Goal: Information Seeking & Learning: Find specific fact

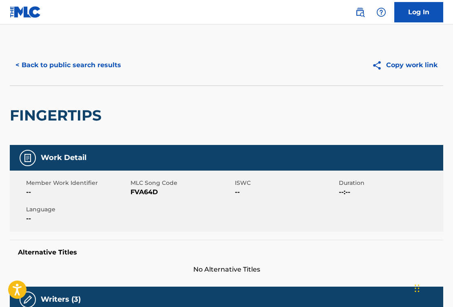
click at [85, 66] on button "< Back to public search results" at bounding box center [68, 65] width 117 height 20
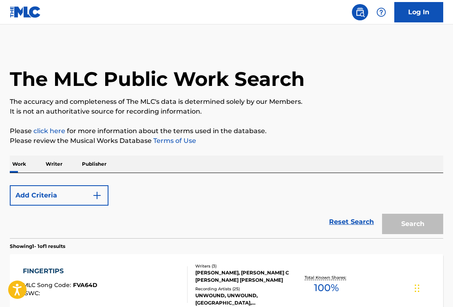
scroll to position [46, 0]
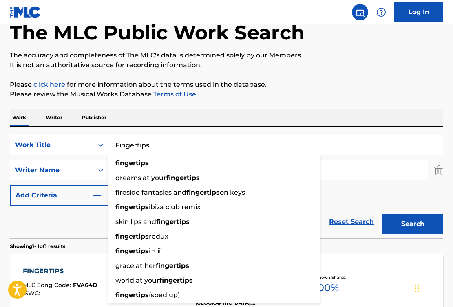
drag, startPoint x: 178, startPoint y: 148, endPoint x: 116, endPoint y: 143, distance: 62.2
click at [116, 143] on input "Fingertips" at bounding box center [275, 145] width 334 height 20
paste input "Overthinker"
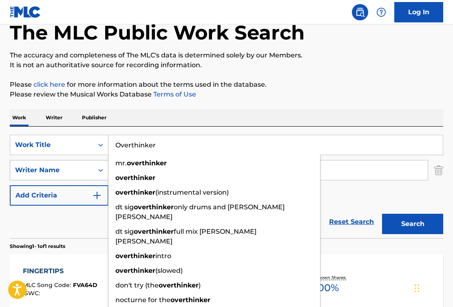
type input "Overthinker"
click at [212, 119] on div "Work Writer Publisher" at bounding box center [226, 117] width 433 height 17
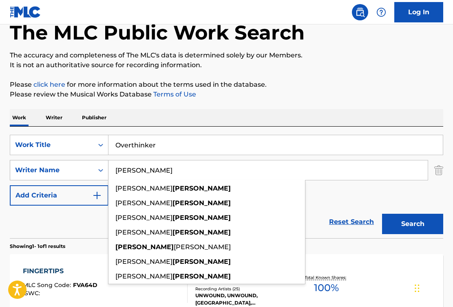
drag, startPoint x: 148, startPoint y: 171, endPoint x: 105, endPoint y: 168, distance: 42.5
click at [105, 168] on div "SearchWithCriteriae51b391f-713f-447b-b261-1f551caa5490 Writer Name [PERSON_NAME…" at bounding box center [226, 170] width 433 height 20
paste input "[PERSON_NAME]"
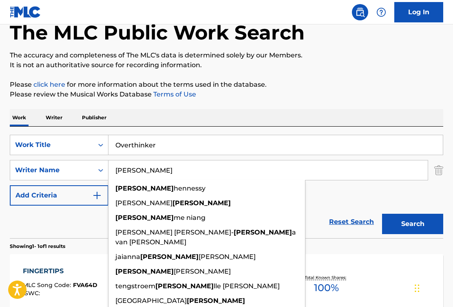
click at [401, 224] on button "Search" at bounding box center [412, 224] width 61 height 20
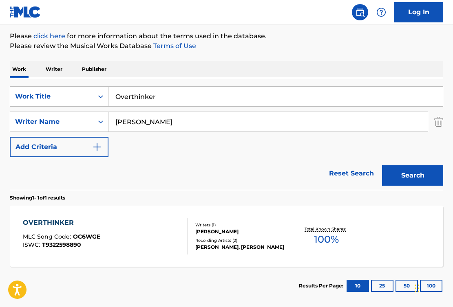
scroll to position [103, 0]
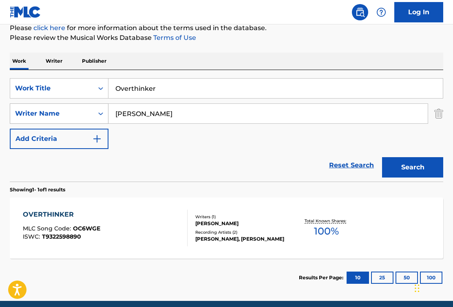
drag, startPoint x: 152, startPoint y: 114, endPoint x: 106, endPoint y: 111, distance: 45.3
click at [106, 111] on div "SearchWithCriteriae51b391f-713f-447b-b261-1f551caa5490 Writer Name [PERSON_NAME]" at bounding box center [226, 114] width 433 height 20
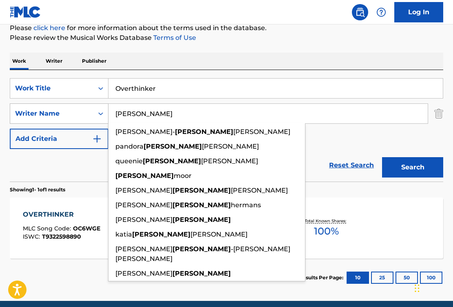
paste input "[PERSON_NAME]"
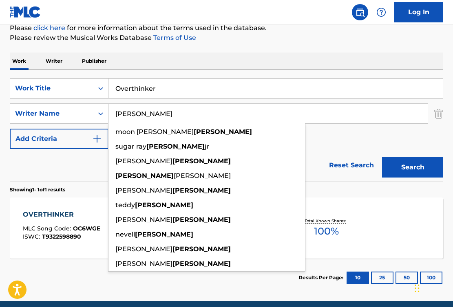
type input "[PERSON_NAME]"
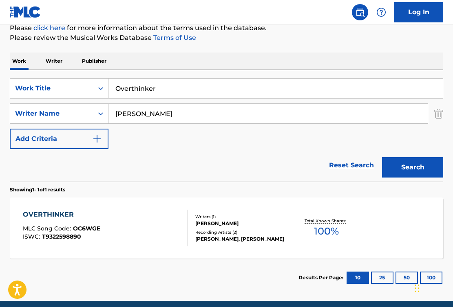
click at [422, 174] on button "Search" at bounding box center [412, 167] width 61 height 20
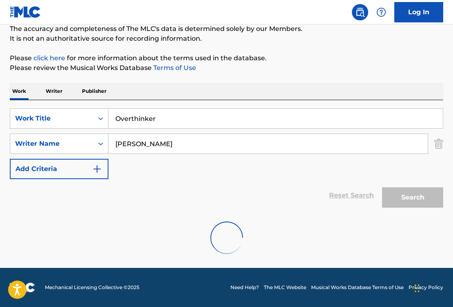
scroll to position [46, 0]
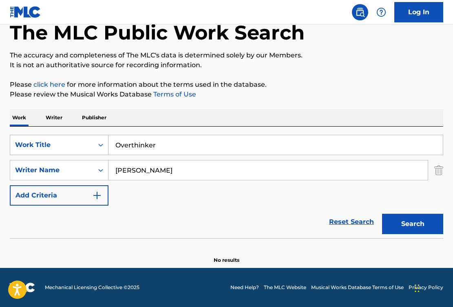
click at [76, 143] on div "Work Title" at bounding box center [51, 145] width 73 height 10
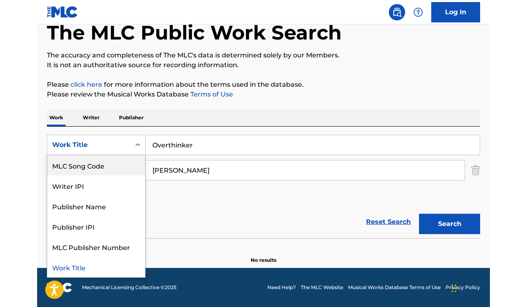
scroll to position [0, 0]
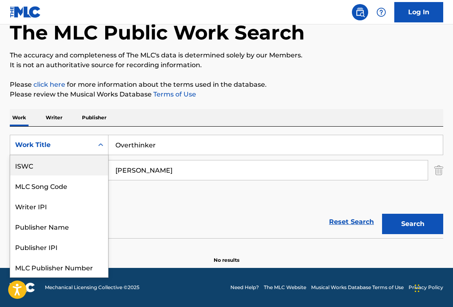
click at [69, 168] on div "ISWC" at bounding box center [59, 165] width 98 height 20
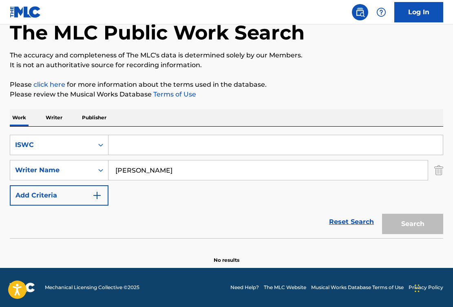
click at [160, 145] on input "Search Form" at bounding box center [275, 145] width 334 height 20
paste input "T3188983082"
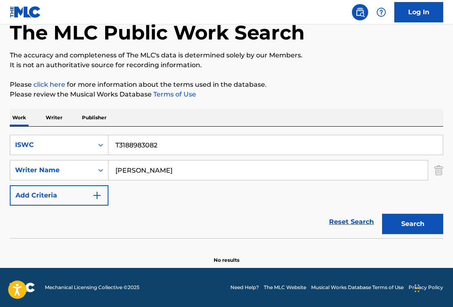
type input "T3188983082"
click at [128, 172] on input "[PERSON_NAME]" at bounding box center [267, 171] width 319 height 20
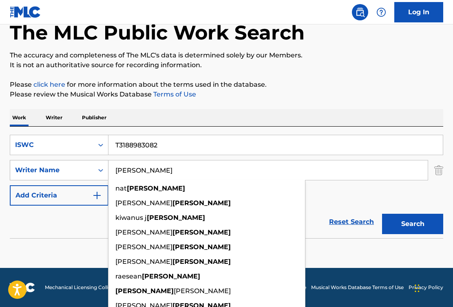
drag, startPoint x: 154, startPoint y: 172, endPoint x: 100, endPoint y: 169, distance: 53.9
click at [100, 169] on div "SearchWithCriteriae51b391f-713f-447b-b261-1f551caa5490 Writer Name [PERSON_NAME…" at bounding box center [226, 170] width 433 height 20
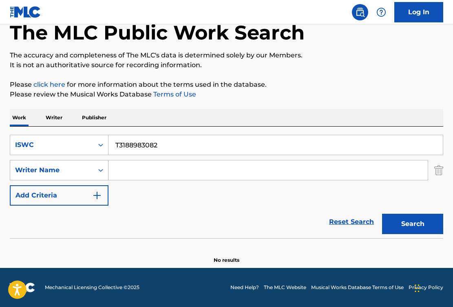
click at [382, 214] on button "Search" at bounding box center [412, 224] width 61 height 20
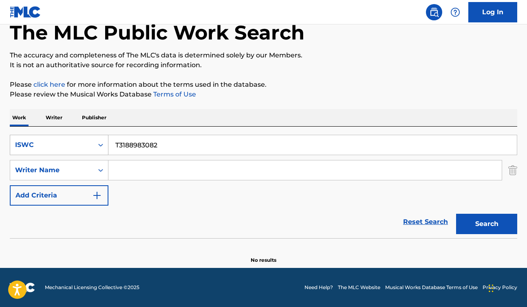
click at [69, 148] on div "ISWC" at bounding box center [51, 145] width 73 height 10
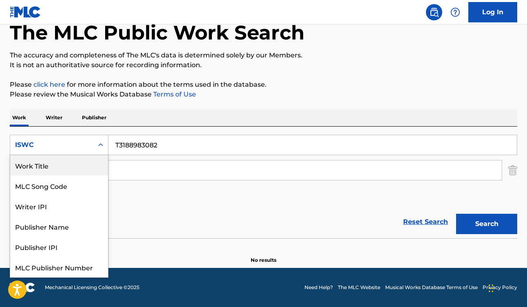
click at [66, 174] on div "Work Title" at bounding box center [59, 165] width 98 height 20
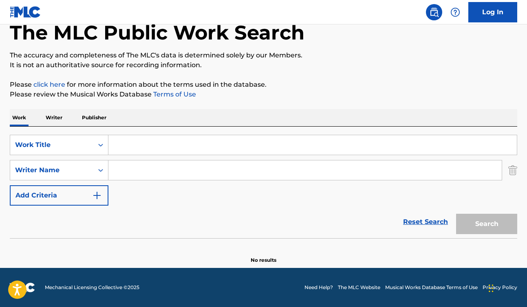
click at [159, 145] on input "Search Form" at bounding box center [312, 145] width 408 height 20
paste input "Feeling All Right"
type input "Feeling All Right"
click at [452, 174] on input "Search Form" at bounding box center [304, 171] width 393 height 20
paste input "[PERSON_NAME]"
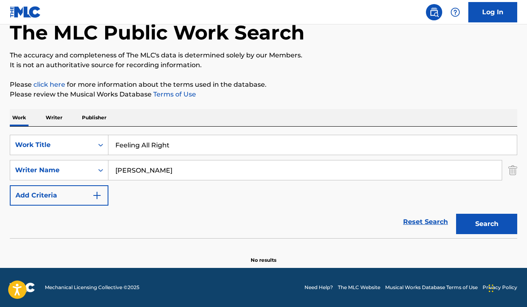
click at [452, 224] on button "Search" at bounding box center [486, 224] width 61 height 20
drag, startPoint x: 129, startPoint y: 172, endPoint x: 68, endPoint y: 125, distance: 77.2
click at [67, 165] on div "SearchWithCriteriae51b391f-713f-447b-b261-1f551caa5490 Writer Name [PERSON_NAME…" at bounding box center [263, 170] width 507 height 20
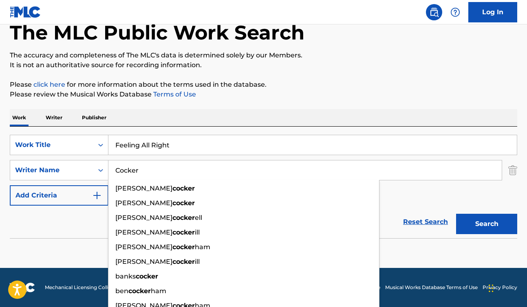
type input "Cocker"
click at [452, 214] on button "Search" at bounding box center [486, 224] width 61 height 20
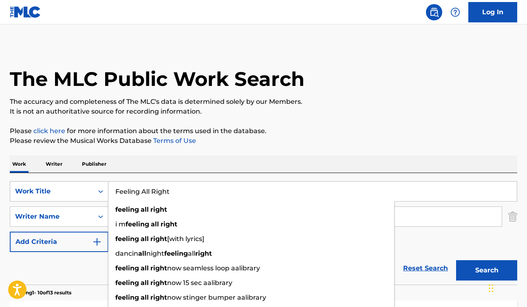
drag, startPoint x: 180, startPoint y: 193, endPoint x: 108, endPoint y: 191, distance: 72.2
click at [108, 191] on div "SearchWithCriteria71decf23-58d1-4051-80e0-138b48b00043 Work Title Feeling All R…" at bounding box center [263, 191] width 507 height 20
paste input "r"
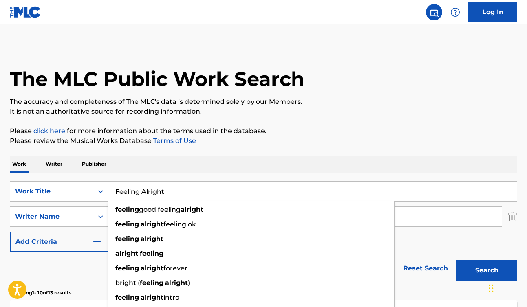
type input "Feeling Alright"
drag, startPoint x: 452, startPoint y: 219, endPoint x: 146, endPoint y: 224, distance: 306.1
click at [452, 219] on input "Cocker" at bounding box center [304, 217] width 393 height 20
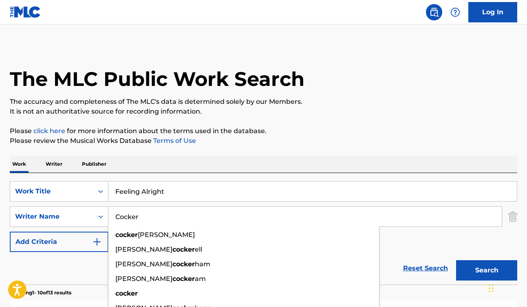
click at [270, 182] on input "Feeling Alright" at bounding box center [312, 192] width 408 height 20
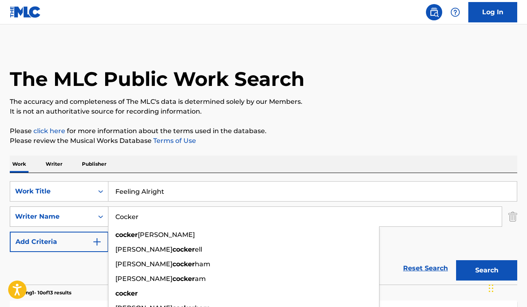
drag, startPoint x: 149, startPoint y: 218, endPoint x: 100, endPoint y: 215, distance: 49.0
click at [100, 215] on div "SearchWithCriteriae51b391f-713f-447b-b261-1f551caa5490 Writer Name Cocker cocke…" at bounding box center [263, 217] width 507 height 20
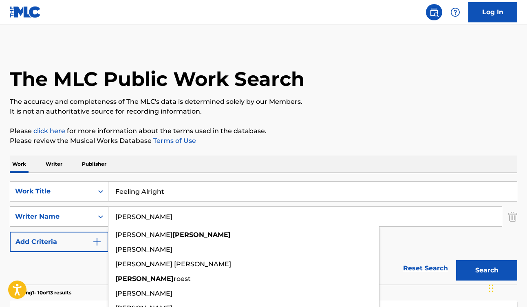
type input "[PERSON_NAME]"
click at [452, 260] on button "Search" at bounding box center [486, 270] width 61 height 20
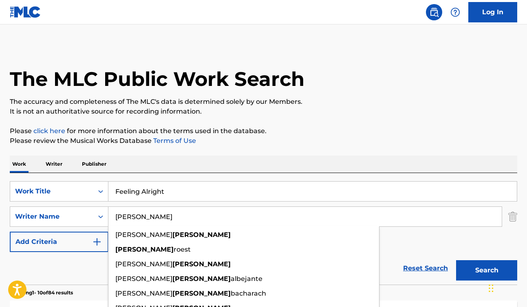
scroll to position [73, 0]
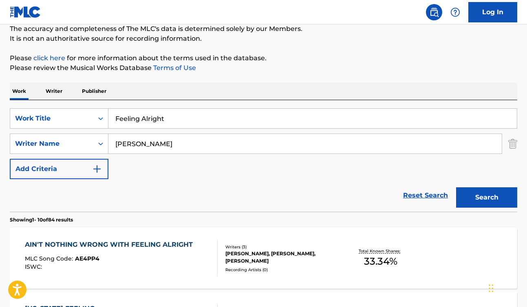
click at [81, 194] on div "Reset Search Search" at bounding box center [263, 195] width 507 height 33
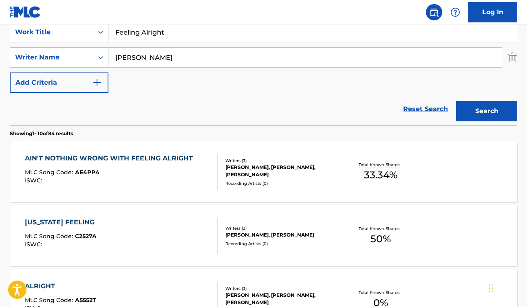
scroll to position [15, 0]
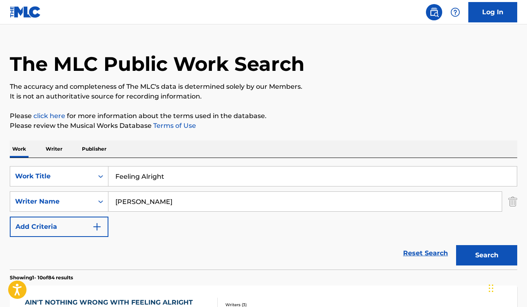
click at [139, 175] on input "Feeling Alright" at bounding box center [312, 177] width 408 height 20
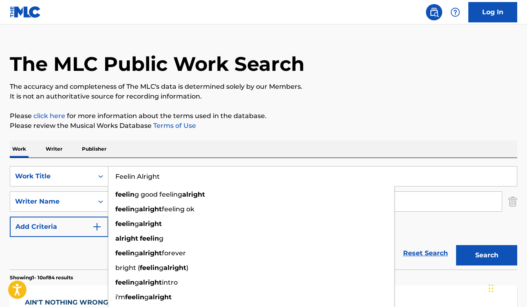
type input "Feelin Alright"
click at [452, 245] on button "Search" at bounding box center [486, 255] width 61 height 20
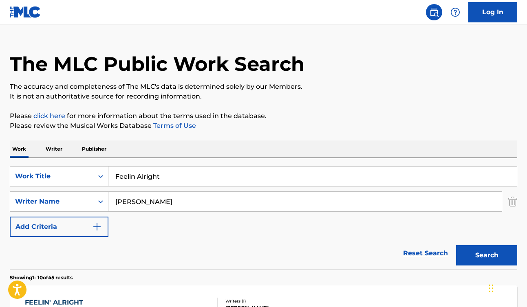
scroll to position [78, 0]
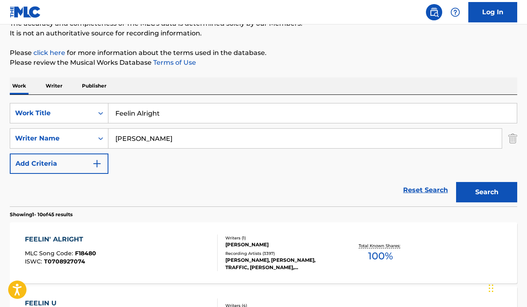
click at [187, 251] on div "FEELIN' ALRIGHT MLC Song Code : F18480 ISWC : T0708927074" at bounding box center [121, 253] width 193 height 37
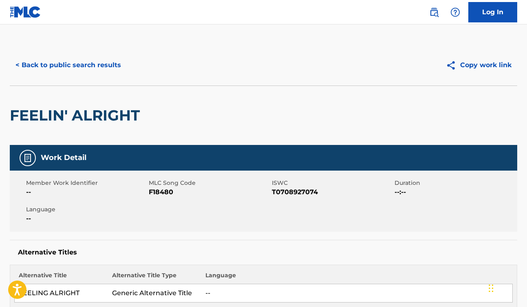
click at [161, 191] on span "F18480" at bounding box center [209, 192] width 121 height 10
click at [299, 191] on span "T0708927074" at bounding box center [332, 192] width 121 height 10
copy span "T0708927074"
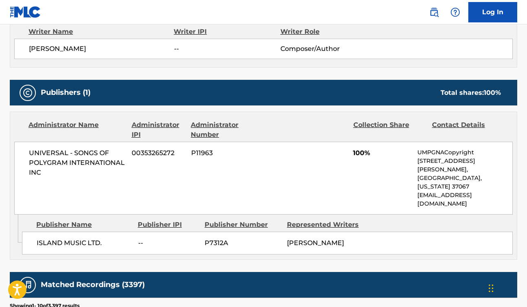
scroll to position [337, 0]
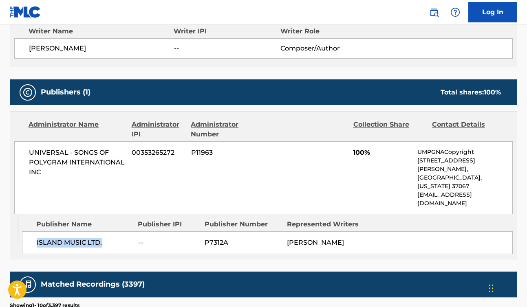
drag, startPoint x: 106, startPoint y: 217, endPoint x: 36, endPoint y: 217, distance: 69.7
click at [36, 231] on div "ISLAND MUSIC LTD. -- P7312A [PERSON_NAME]" at bounding box center [267, 242] width 491 height 23
copy span "ISLAND MUSIC LTD."
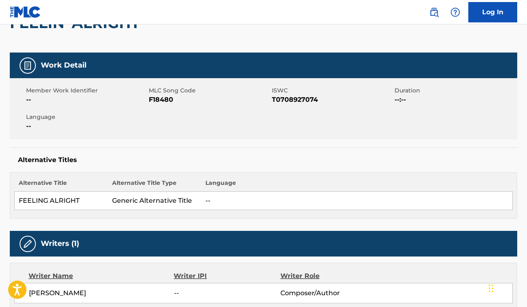
scroll to position [0, 0]
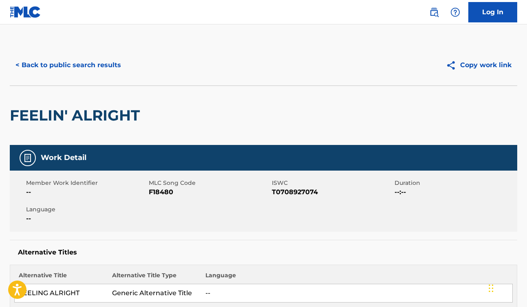
click at [74, 70] on button "< Back to public search results" at bounding box center [68, 65] width 117 height 20
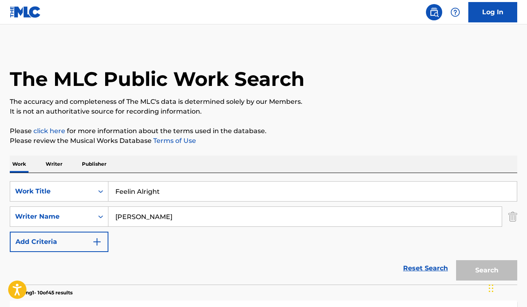
scroll to position [78, 0]
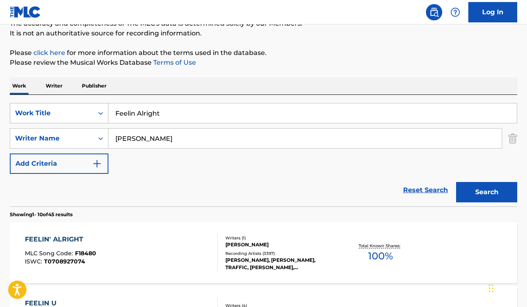
drag, startPoint x: 173, startPoint y: 115, endPoint x: 93, endPoint y: 112, distance: 80.7
click at [93, 112] on div "SearchWithCriteria71decf23-58d1-4051-80e0-138b48b00043 Work Title Feelin Alright" at bounding box center [263, 113] width 507 height 20
paste input "Un Nuevo Baile"
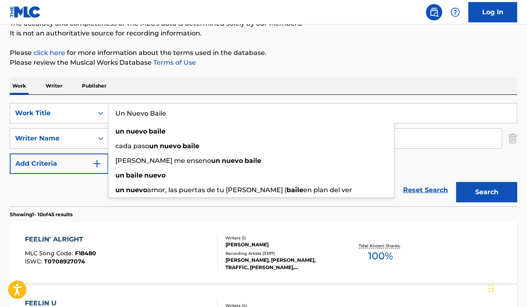
type input "Un Nuevo Baile"
click at [88, 194] on div "Reset Search Search" at bounding box center [263, 190] width 507 height 33
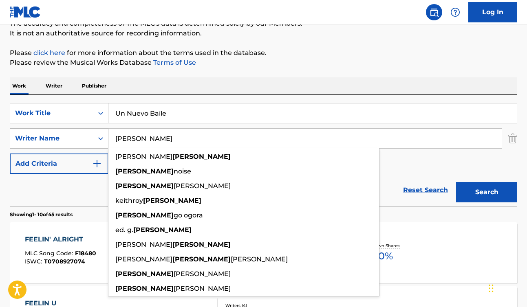
drag, startPoint x: 165, startPoint y: 141, endPoint x: 97, endPoint y: 140, distance: 68.1
click at [97, 140] on div "SearchWithCriteriae51b391f-713f-447b-b261-1f551caa5490 Writer Name [PERSON_NAME…" at bounding box center [263, 138] width 507 height 20
paste input "[PERSON_NAME]"
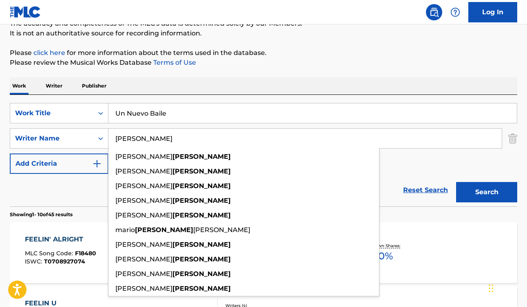
type input "[PERSON_NAME]"
click at [452, 194] on button "Search" at bounding box center [486, 192] width 61 height 20
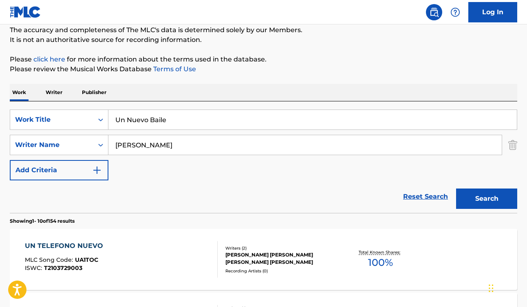
scroll to position [10, 0]
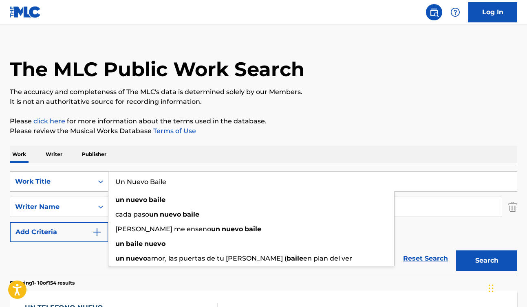
drag, startPoint x: 176, startPoint y: 178, endPoint x: 101, endPoint y: 178, distance: 75.0
click at [101, 178] on div "SearchWithCriteria71decf23-58d1-4051-80e0-138b48b00043 Work Title Un Nuevo Bail…" at bounding box center [263, 182] width 507 height 20
click at [65, 182] on div "Work Title" at bounding box center [51, 182] width 73 height 10
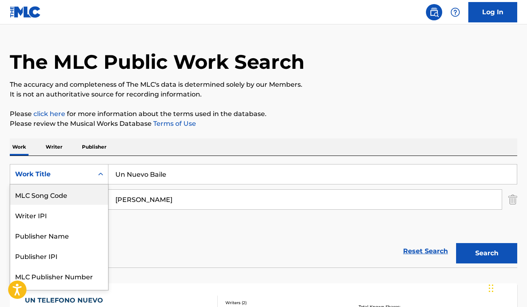
scroll to position [0, 0]
click at [62, 197] on div "ISWC" at bounding box center [59, 195] width 98 height 20
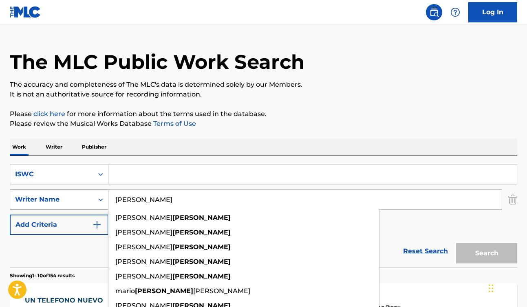
drag, startPoint x: 151, startPoint y: 204, endPoint x: 104, endPoint y: 200, distance: 46.6
click at [104, 200] on div "SearchWithCriteriae51b391f-713f-447b-b261-1f551caa5490 Writer Name [PERSON_NAME…" at bounding box center [263, 199] width 507 height 20
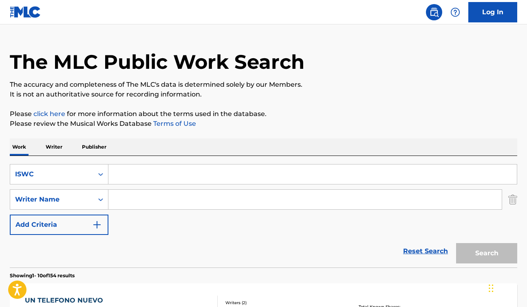
click at [165, 165] on input "Search Form" at bounding box center [312, 175] width 408 height 20
paste input "T0450003516"
type input "T0450003516"
click at [452, 259] on button "Search" at bounding box center [486, 253] width 61 height 20
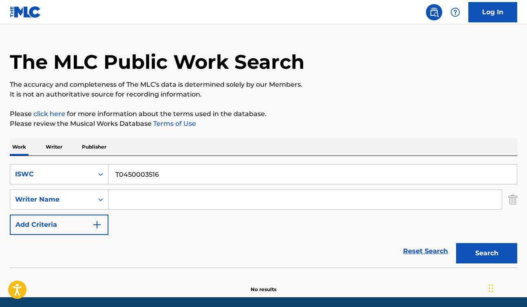
scroll to position [46, 0]
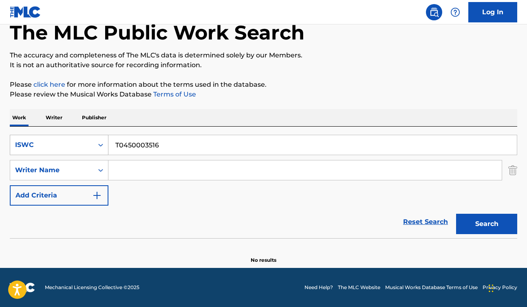
click at [80, 147] on div "ISWC" at bounding box center [51, 145] width 73 height 10
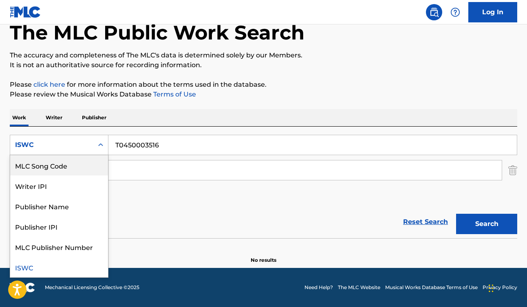
scroll to position [0, 0]
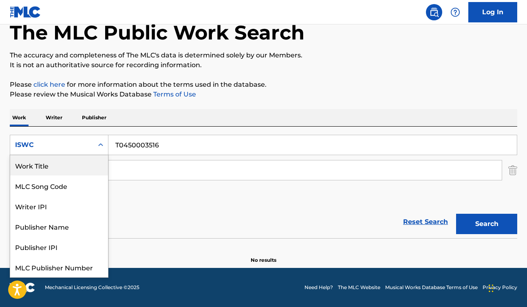
click at [69, 170] on div "Work Title" at bounding box center [59, 165] width 98 height 20
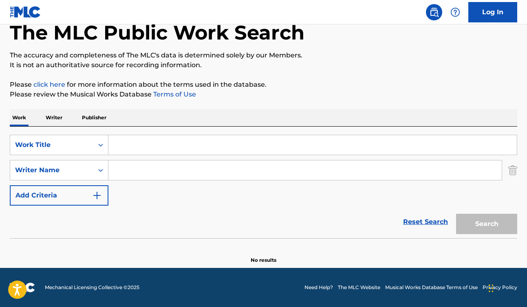
click at [134, 141] on input "Search Form" at bounding box center [312, 145] width 408 height 20
paste input "Another Like You"
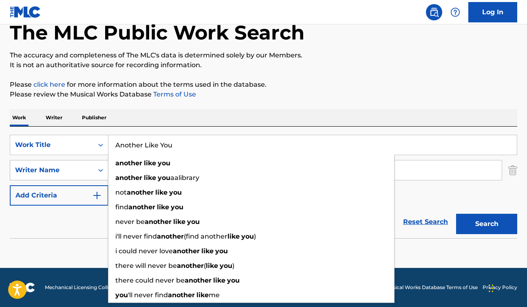
type input "Another Like You"
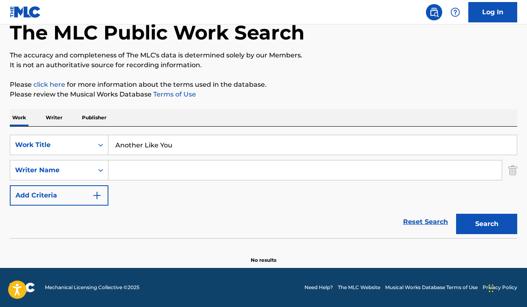
drag, startPoint x: 156, startPoint y: 179, endPoint x: 83, endPoint y: 226, distance: 86.8
click at [83, 226] on div "Reset Search Search" at bounding box center [263, 222] width 507 height 33
drag, startPoint x: 222, startPoint y: 110, endPoint x: 136, endPoint y: 167, distance: 104.1
click at [222, 110] on div "Work Writer Publisher" at bounding box center [263, 117] width 507 height 17
click at [137, 170] on input "Search Form" at bounding box center [304, 171] width 393 height 20
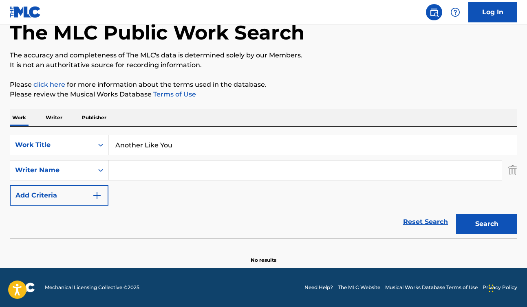
click at [130, 171] on input "Search Form" at bounding box center [304, 171] width 393 height 20
paste input "[PERSON_NAME]"
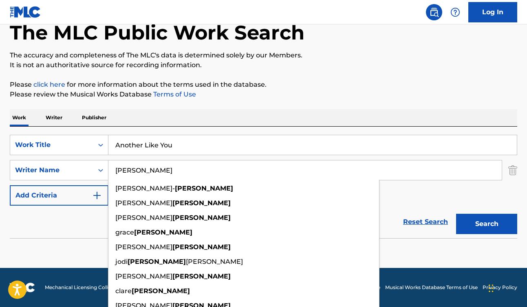
type input "[PERSON_NAME]"
click at [452, 222] on button "Search" at bounding box center [486, 224] width 61 height 20
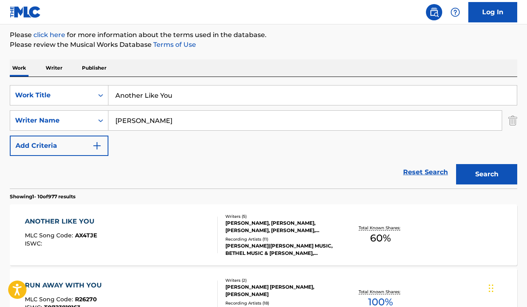
scroll to position [99, 0]
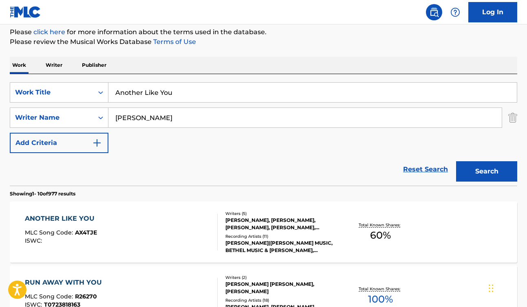
click at [153, 223] on div "ANOTHER LIKE YOU MLC Song Code : AX4TJE ISWC :" at bounding box center [121, 232] width 193 height 37
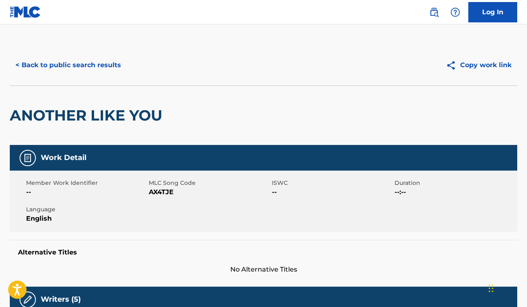
click at [159, 193] on span "AX4TJE" at bounding box center [209, 192] width 121 height 10
copy span "AX4TJE"
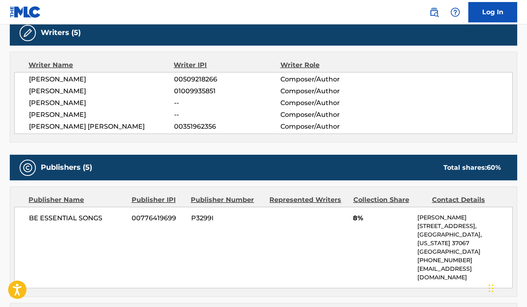
scroll to position [355, 0]
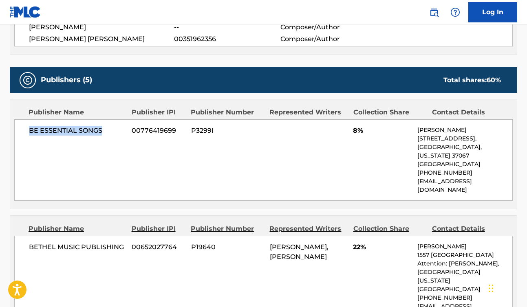
drag, startPoint x: 109, startPoint y: 129, endPoint x: 22, endPoint y: 132, distance: 87.3
click at [22, 132] on div "BE ESSENTIAL SONGS 00776419699 P3299I 8% [PERSON_NAME] [STREET_ADDRESS][US_STAT…" at bounding box center [263, 159] width 498 height 81
copy span "BE ESSENTIAL SONGS"
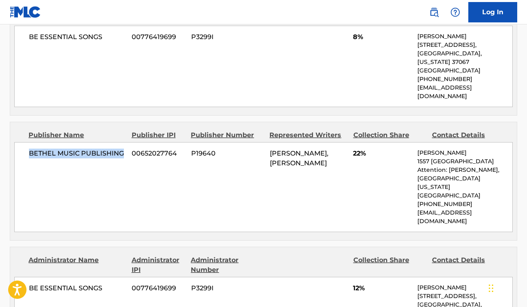
drag, startPoint x: 126, startPoint y: 146, endPoint x: 22, endPoint y: 144, distance: 104.3
click at [22, 144] on div "BETHEL MUSIC PUBLISHING 00652027764 P19640 [PERSON_NAME], [PERSON_NAME] 22% [PE…" at bounding box center [263, 187] width 498 height 90
copy span "BETHEL MUSIC PUBLISHING"
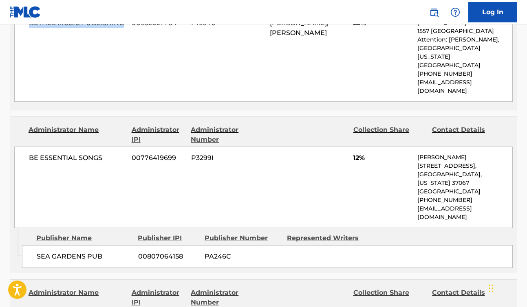
scroll to position [601, 0]
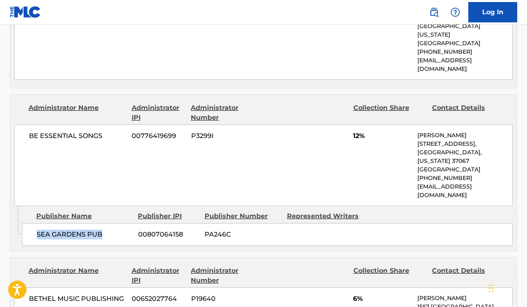
drag, startPoint x: 109, startPoint y: 206, endPoint x: 38, endPoint y: 198, distance: 71.4
click at [38, 223] on div "SEA GARDENS PUB 00807064158 PA246C" at bounding box center [267, 234] width 491 height 23
copy span "SEA GARDENS PUB"
drag, startPoint x: 106, startPoint y: 104, endPoint x: 33, endPoint y: 104, distance: 72.9
click at [33, 125] on div "BE ESSENTIAL SONGS 00776419699 P3299I 12% [PERSON_NAME] [STREET_ADDRESS][US_STA…" at bounding box center [263, 165] width 498 height 81
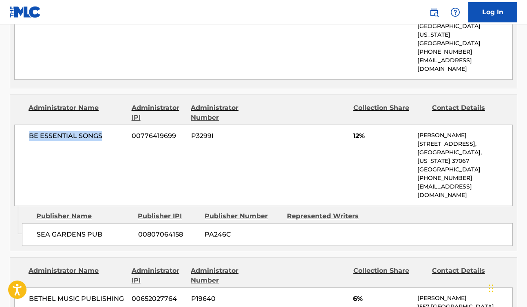
copy span "BE ESSENTIAL SONGS"
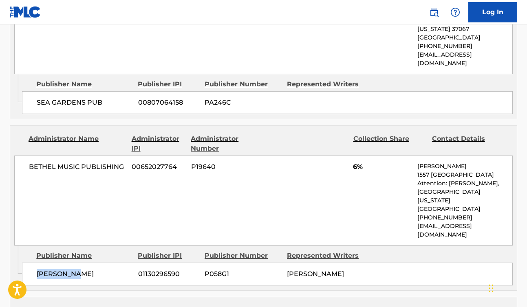
drag, startPoint x: 82, startPoint y: 224, endPoint x: 30, endPoint y: 223, distance: 52.2
click at [30, 263] on div "[PERSON_NAME] 01130296590 P058G1 [PERSON_NAME]" at bounding box center [267, 274] width 491 height 23
copy span "[PERSON_NAME]"
drag, startPoint x: 127, startPoint y: 128, endPoint x: 26, endPoint y: 128, distance: 101.5
click at [26, 156] on div "BETHEL MUSIC PUBLISHING 00652027764 P19640 6% [PERSON_NAME] [STREET_ADDRESS][PE…" at bounding box center [263, 201] width 498 height 90
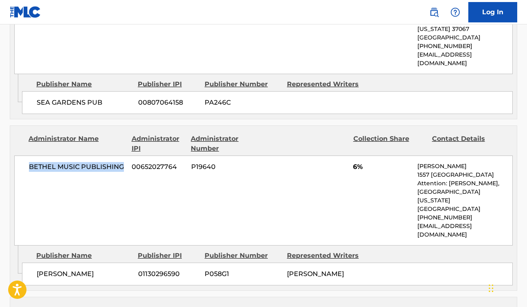
copy span "BETHEL MUSIC PUBLISHING"
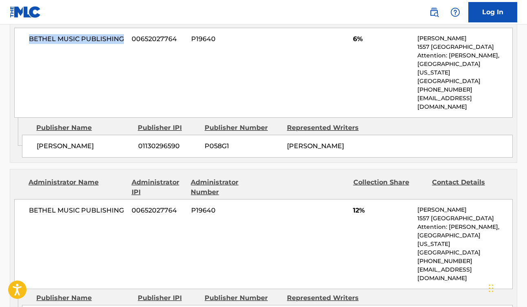
scroll to position [875, 0]
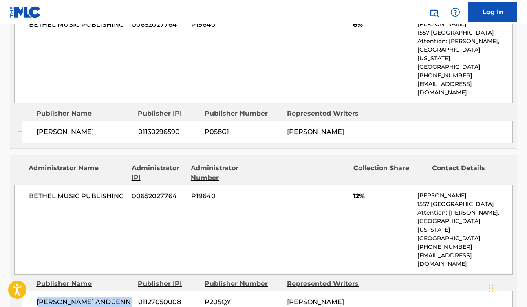
drag, startPoint x: 94, startPoint y: 243, endPoint x: 29, endPoint y: 230, distance: 66.0
click at [29, 291] on div "[PERSON_NAME] AND JENN PUBLISHING 01127050008 P205QY [PERSON_NAME]" at bounding box center [267, 307] width 491 height 33
copy span "[PERSON_NAME] AND JENN PUBLISHING"
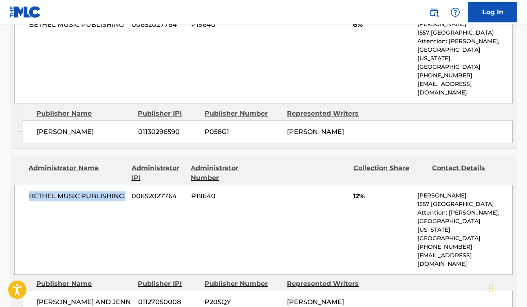
drag, startPoint x: 129, startPoint y: 143, endPoint x: 15, endPoint y: 139, distance: 113.4
click at [15, 185] on div "BETHEL MUSIC PUBLISHING 00652027764 P19640 12% [PERSON_NAME] [STREET_ADDRESS][P…" at bounding box center [263, 230] width 498 height 90
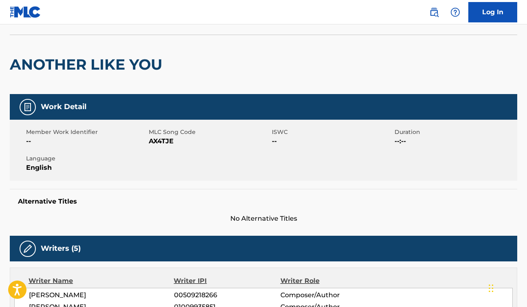
scroll to position [0, 0]
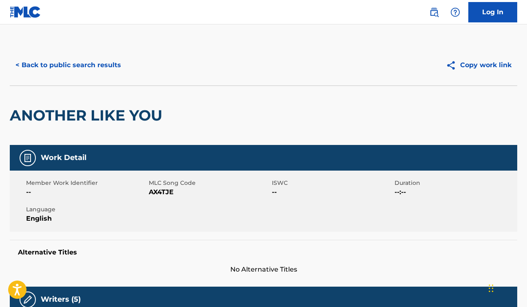
click at [79, 66] on button "< Back to public search results" at bounding box center [68, 65] width 117 height 20
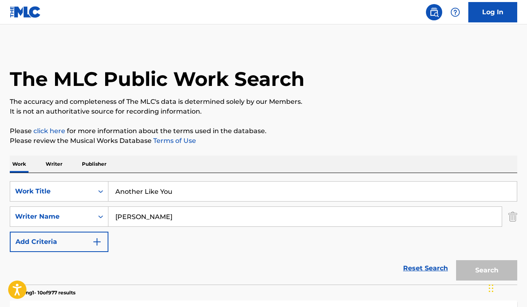
scroll to position [99, 0]
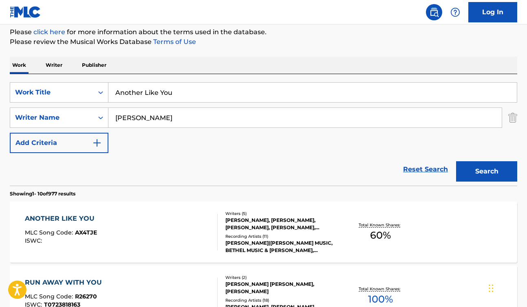
click at [188, 208] on div "ANOTHER LIKE YOU MLC Song Code : AX4TJE ISWC : Writers ( 5 ) [PERSON_NAME], [PE…" at bounding box center [263, 232] width 507 height 61
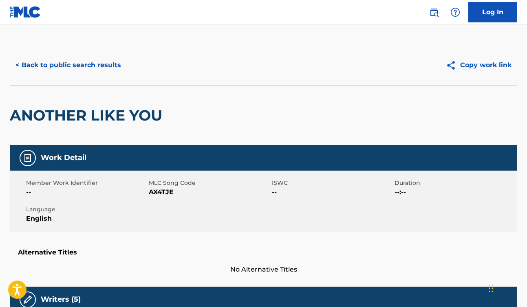
click at [165, 194] on span "AX4TJE" at bounding box center [209, 192] width 121 height 10
click at [72, 62] on button "< Back to public search results" at bounding box center [68, 65] width 117 height 20
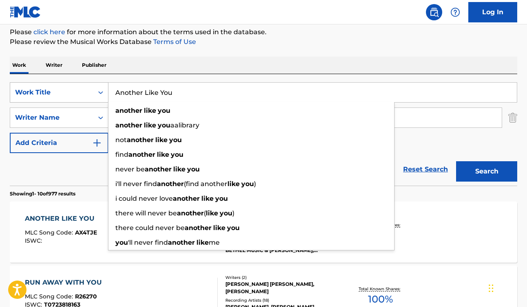
drag, startPoint x: 205, startPoint y: 94, endPoint x: 106, endPoint y: 93, distance: 98.2
click at [106, 93] on div "SearchWithCriteria45b36f32-84b5-4203-96f3-60d51573b6fa Work Title Another Like …" at bounding box center [263, 92] width 507 height 20
paste input "Put Me in Jail"
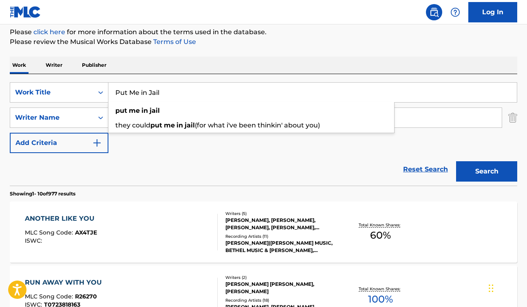
type input "Put Me in Jail"
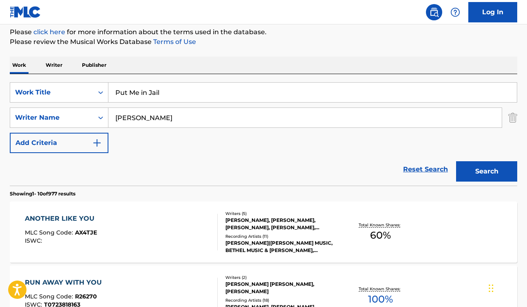
click at [170, 152] on div "SearchWithCriteria45b36f32-84b5-4203-96f3-60d51573b6fa Work Title Put Me in Jai…" at bounding box center [263, 117] width 507 height 71
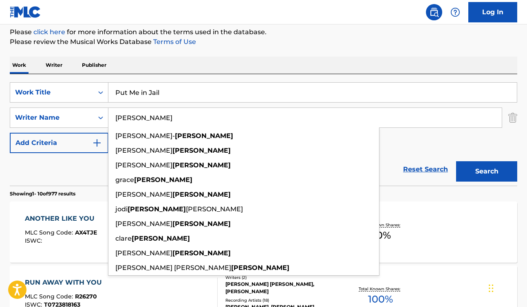
drag, startPoint x: 165, startPoint y: 122, endPoint x: 112, endPoint y: 119, distance: 52.7
click at [112, 119] on input "[PERSON_NAME]" at bounding box center [304, 118] width 393 height 20
paste input "[PERSON_NAME]"
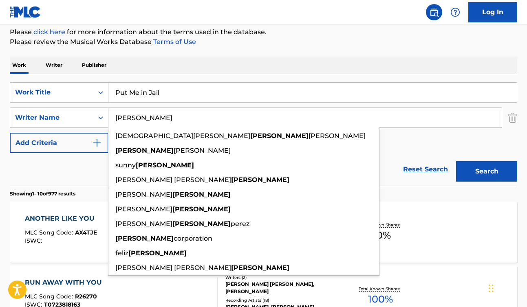
type input "[PERSON_NAME]"
click at [452, 170] on button "Search" at bounding box center [486, 171] width 61 height 20
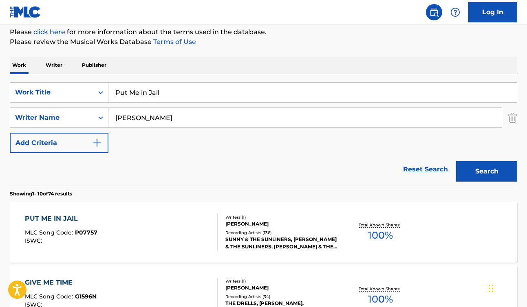
click at [167, 239] on div "PUT ME IN JAIL MLC Song Code : P07757 ISWC :" at bounding box center [121, 232] width 193 height 37
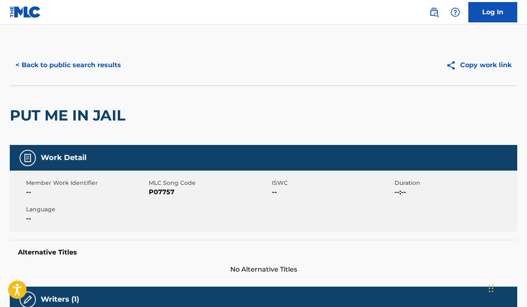
click at [165, 190] on span "P07757" at bounding box center [209, 192] width 121 height 10
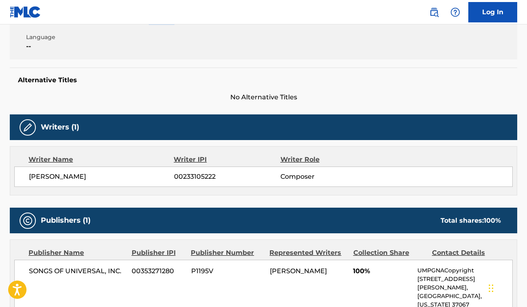
scroll to position [215, 0]
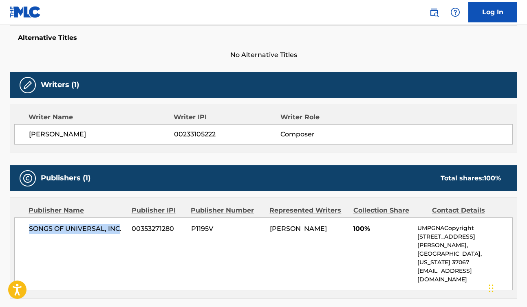
drag, startPoint x: 121, startPoint y: 225, endPoint x: 27, endPoint y: 226, distance: 93.3
click at [27, 226] on div "SONGS OF UNIVERSAL, INC. 00353271280 P1195V [PERSON_NAME] 100% UMPGNACopyright …" at bounding box center [263, 254] width 498 height 73
